Goal: Navigation & Orientation: Find specific page/section

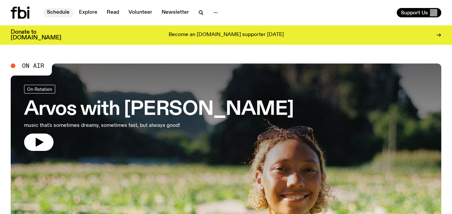
click at [60, 8] on link "Schedule" at bounding box center [58, 12] width 31 height 9
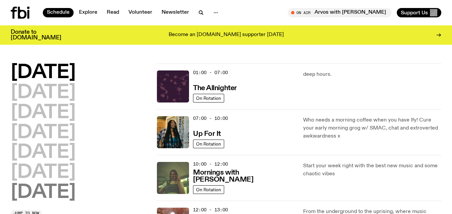
click at [46, 193] on h2 "[DATE]" at bounding box center [43, 193] width 65 height 19
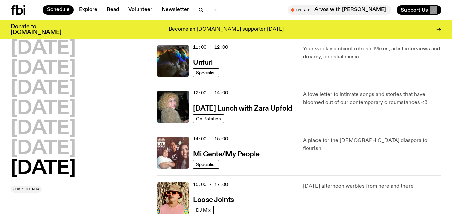
scroll to position [267, 0]
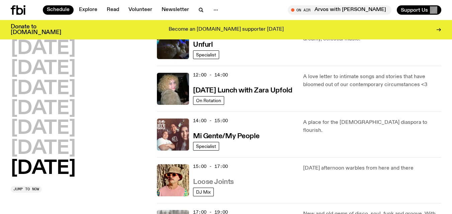
click at [222, 178] on link "Loose Joints" at bounding box center [213, 182] width 41 height 8
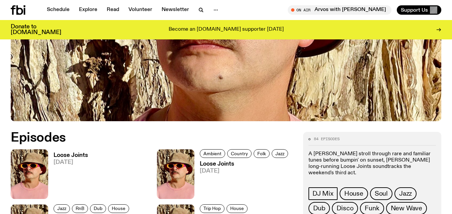
scroll to position [219, 0]
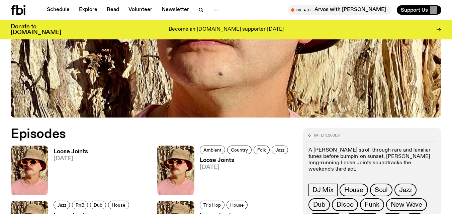
click at [73, 152] on h3 "Loose Joints" at bounding box center [71, 152] width 34 height 6
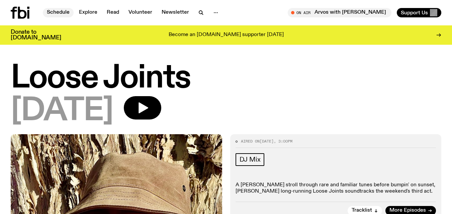
click at [65, 12] on link "Schedule" at bounding box center [58, 12] width 31 height 9
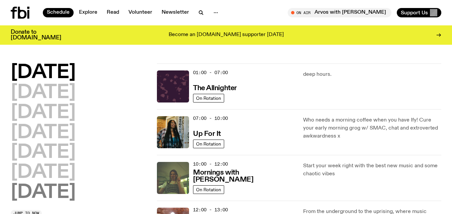
click at [44, 191] on h2 "[DATE]" at bounding box center [43, 193] width 65 height 19
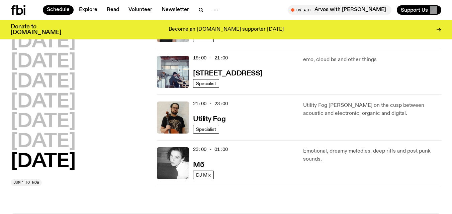
scroll to position [469, 0]
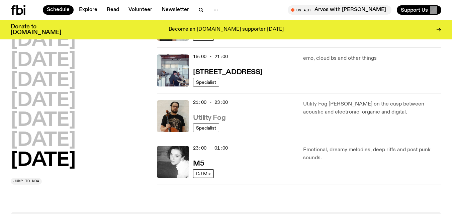
click at [208, 115] on h3 "Utility Fog" at bounding box center [209, 118] width 32 height 7
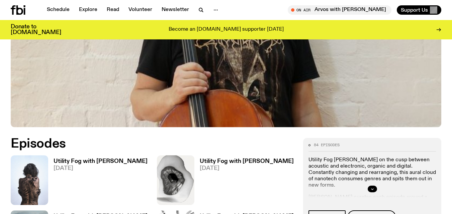
scroll to position [238, 0]
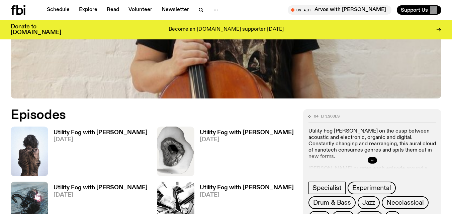
click at [106, 133] on h3 "Utility Fog with [PERSON_NAME]" at bounding box center [101, 133] width 94 height 6
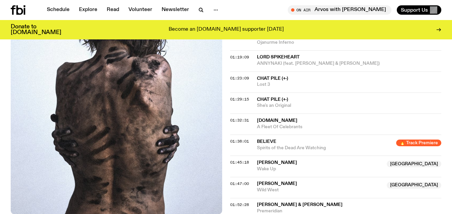
scroll to position [602, 0]
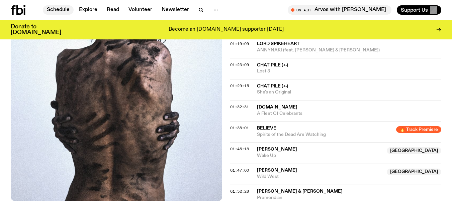
click at [60, 6] on link "Schedule" at bounding box center [58, 9] width 31 height 9
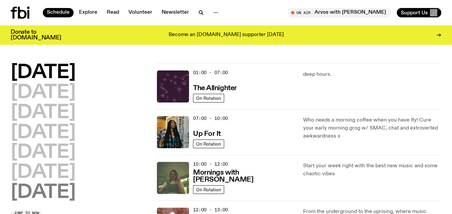
click at [40, 194] on h2 "[DATE]" at bounding box center [43, 193] width 65 height 19
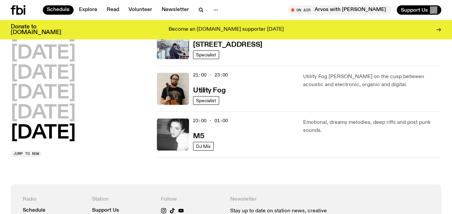
scroll to position [505, 0]
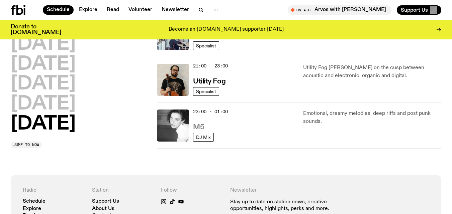
click at [198, 125] on h3 "M5" at bounding box center [198, 127] width 11 height 7
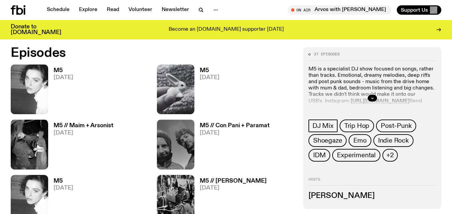
scroll to position [310, 0]
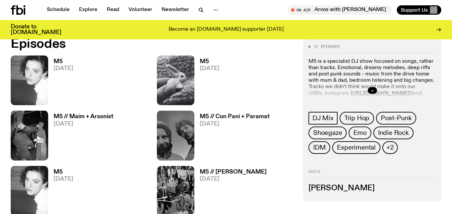
click at [59, 61] on h3 "M5" at bounding box center [64, 62] width 20 height 6
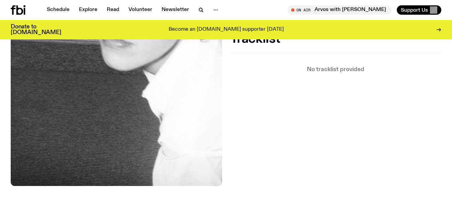
scroll to position [227, 0]
